Goal: Task Accomplishment & Management: Use online tool/utility

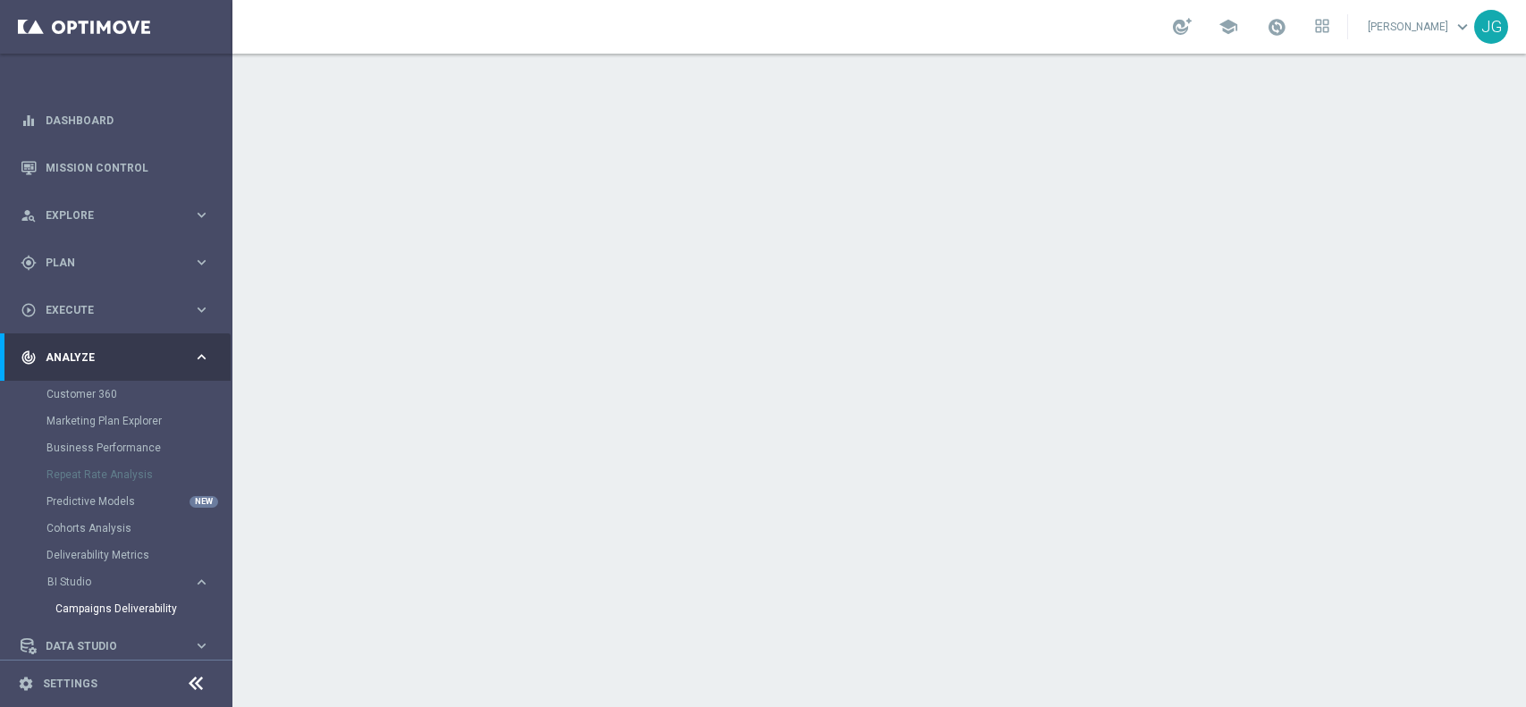
click at [127, 228] on div "person_search Explore keyboard_arrow_right" at bounding box center [115, 214] width 231 height 47
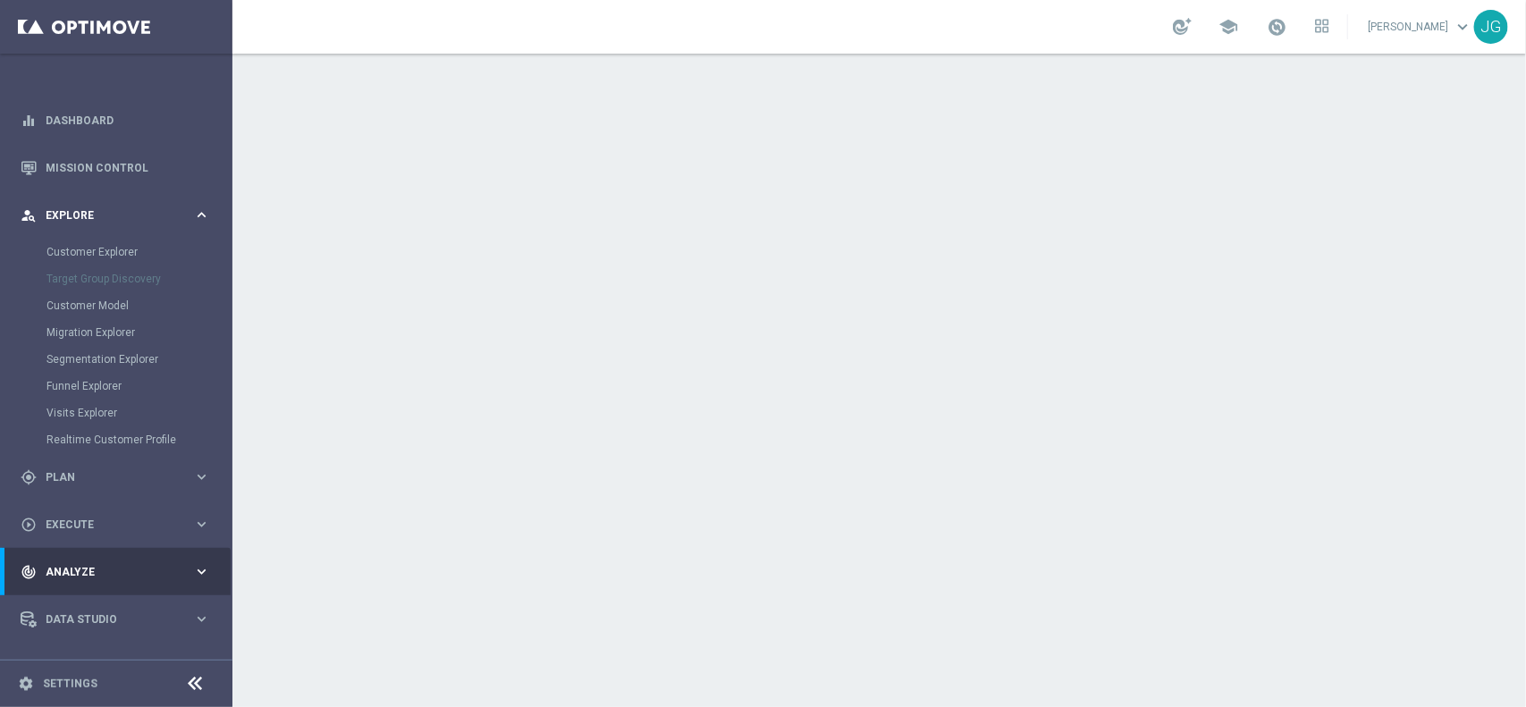
click at [127, 214] on span "Explore" at bounding box center [119, 215] width 147 height 11
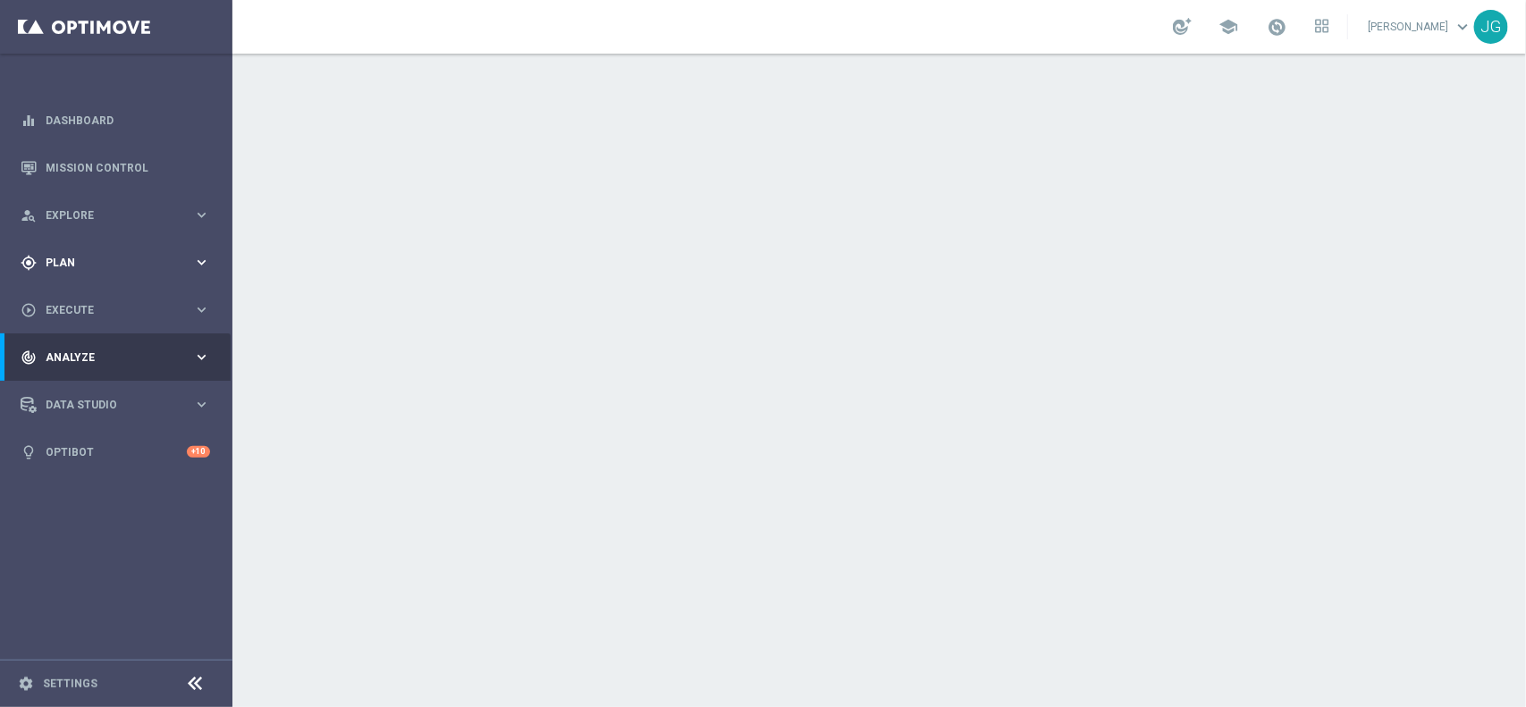
click at [109, 252] on div "gps_fixed Plan keyboard_arrow_right" at bounding box center [115, 262] width 231 height 47
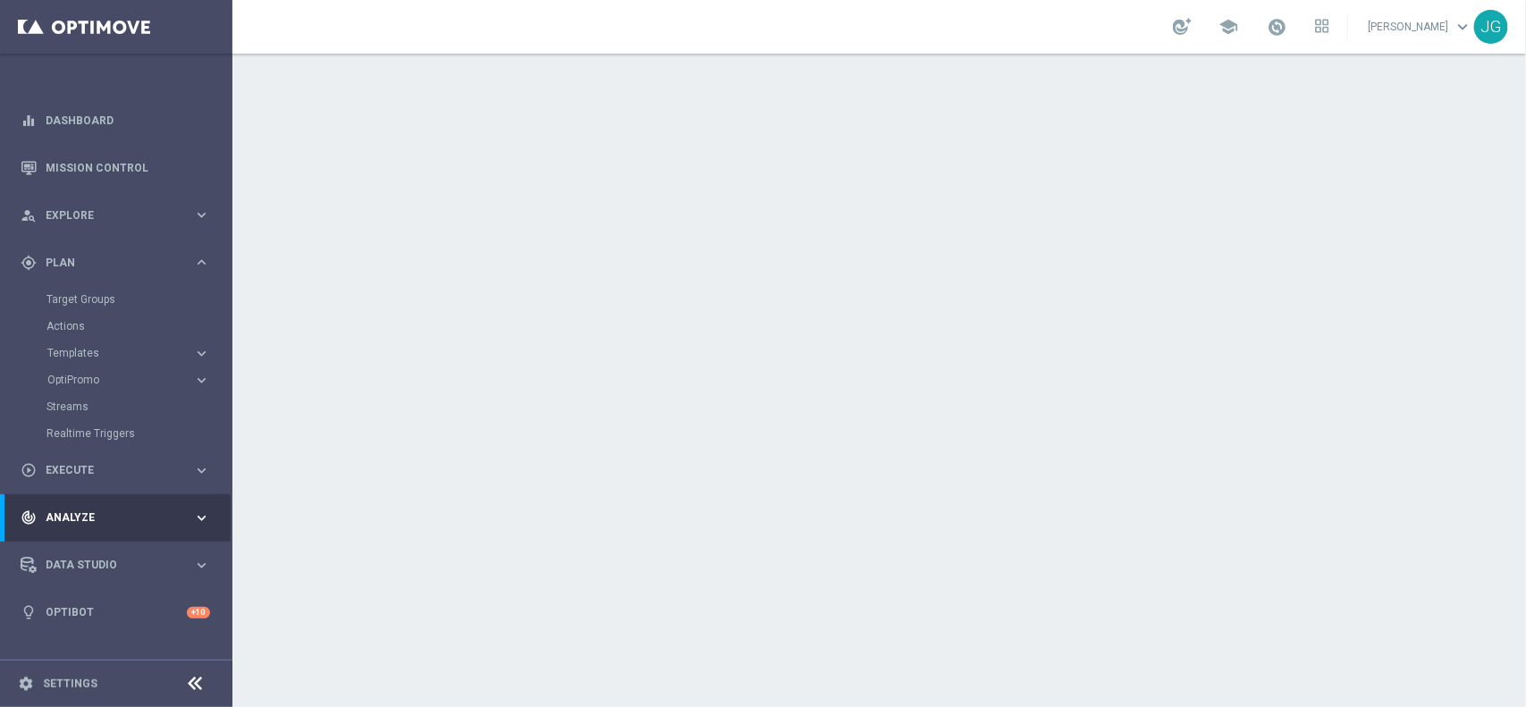
click at [79, 344] on accordion "Templates keyboard_arrow_right Optimail OptiMobile In-App OptiMobile Push Embed…" at bounding box center [138, 353] width 184 height 27
click at [76, 353] on span "Templates" at bounding box center [111, 353] width 128 height 11
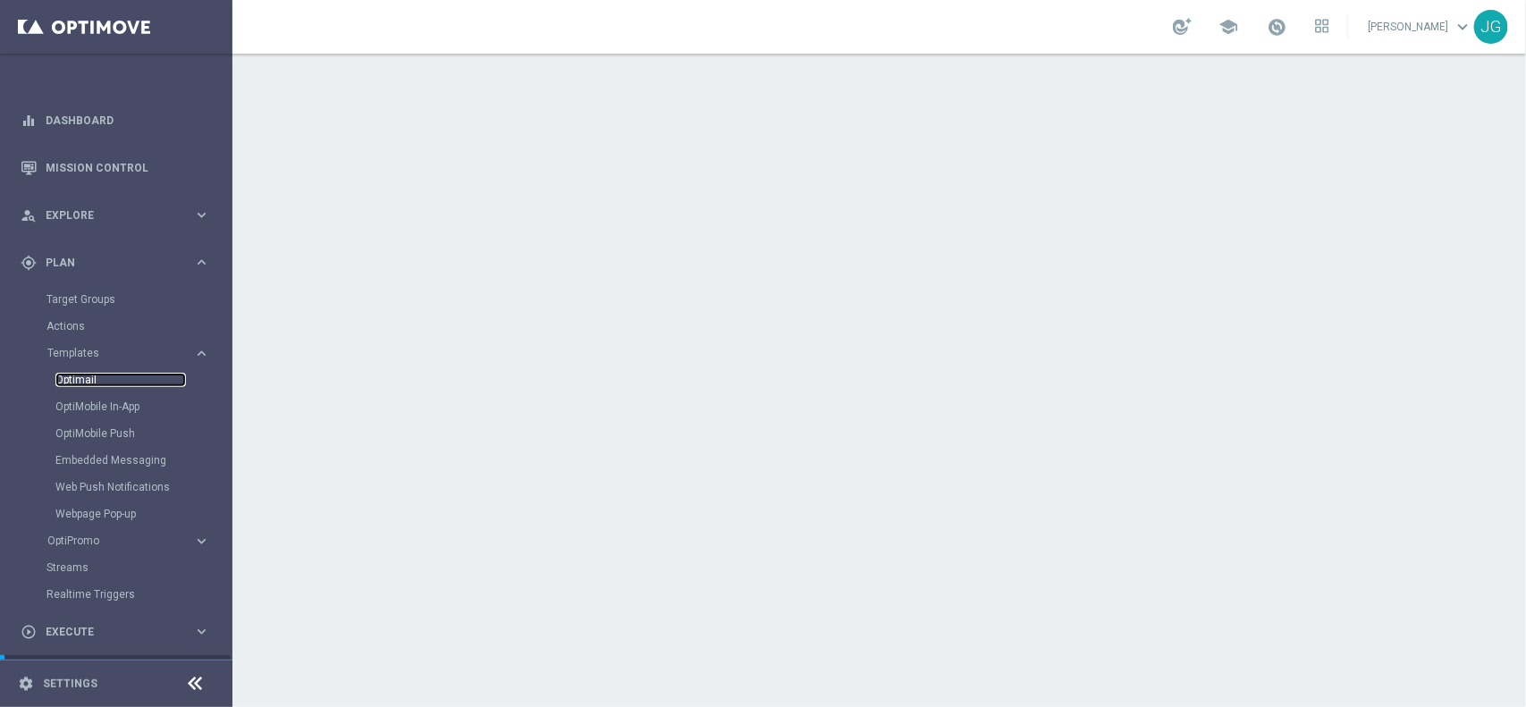
click at [90, 382] on link "Optimail" at bounding box center [120, 380] width 130 height 14
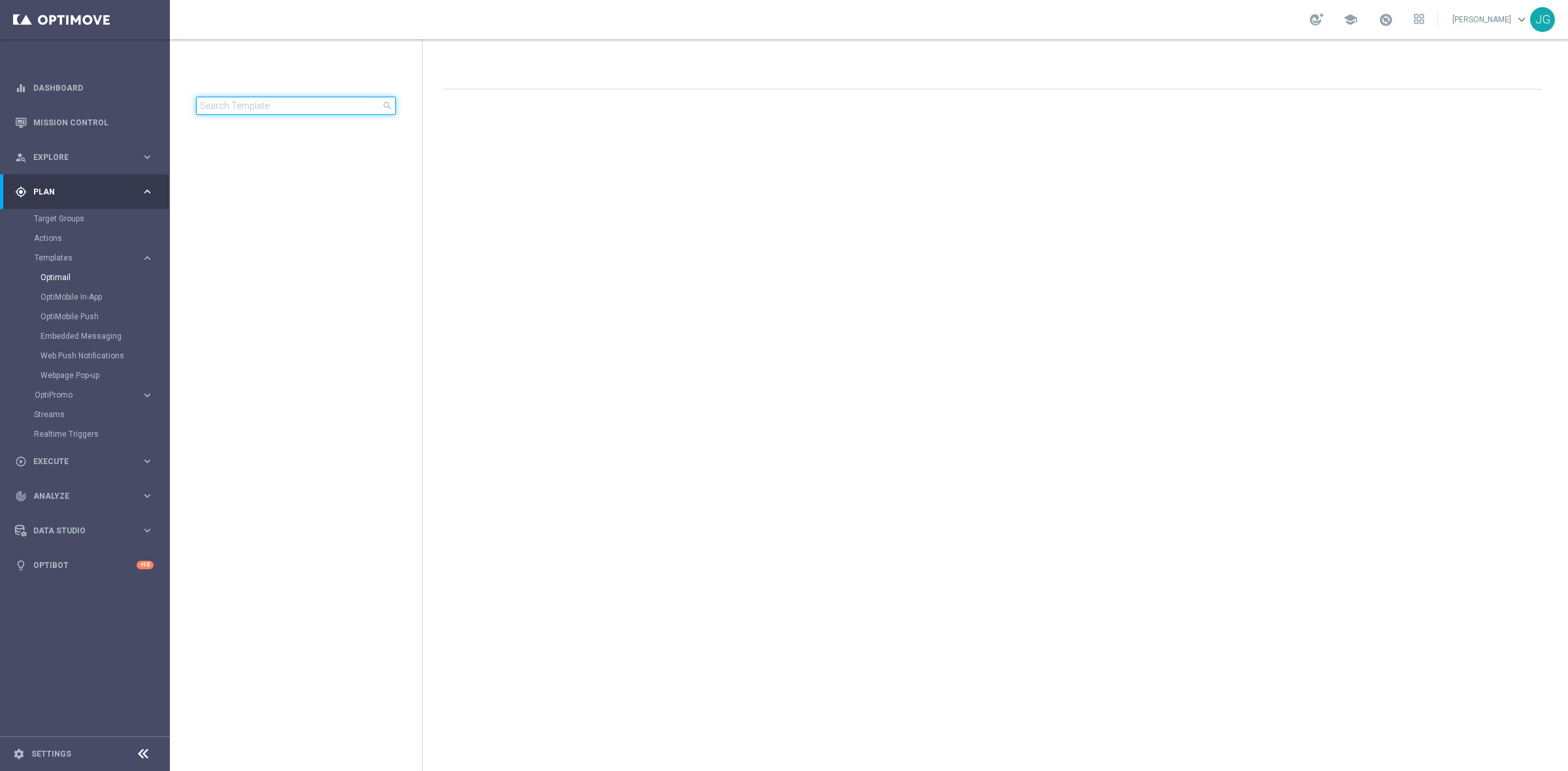
click at [253, 105] on input at bounding box center [295, 105] width 200 height 18
type input "xsell"
drag, startPoint x: 232, startPoint y: 122, endPoint x: 192, endPoint y: 125, distance: 40.1
click at [192, 125] on div "Optimail lottoland arrow_drop_down × lottoland xsell close folder 1 Folder crea…" at bounding box center [295, 129] width 252 height 180
